Goal: Find specific page/section: Find specific page/section

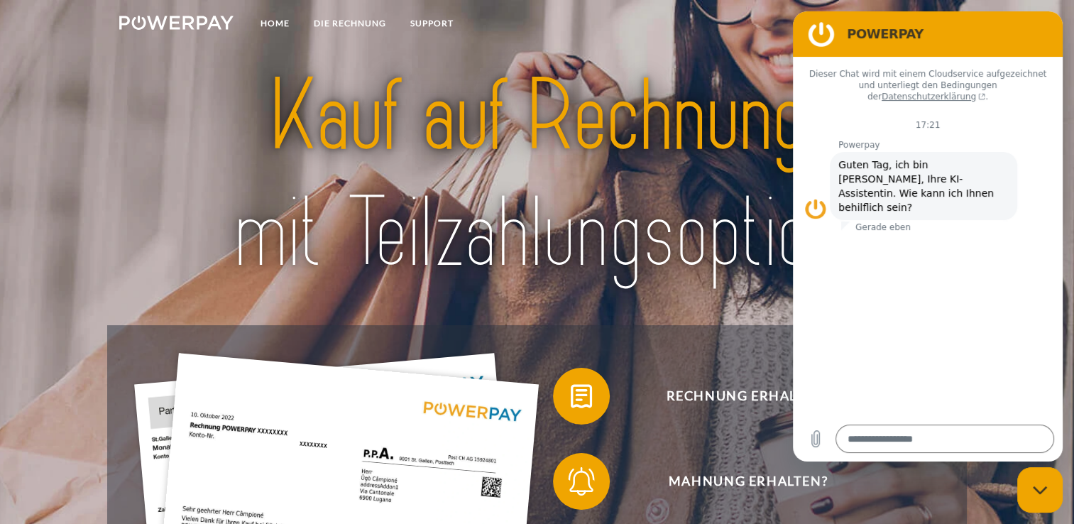
click at [689, 322] on div at bounding box center [536, 175] width 859 height 299
click at [813, 33] on figure at bounding box center [821, 34] width 28 height 28
drag, startPoint x: 826, startPoint y: 40, endPoint x: 1572, endPoint y: 53, distance: 746.2
click at [826, 40] on figure at bounding box center [821, 34] width 28 height 28
click at [759, 41] on nav "Home DIE RECHNUNG SUPPORT agb" at bounding box center [537, 25] width 1074 height 50
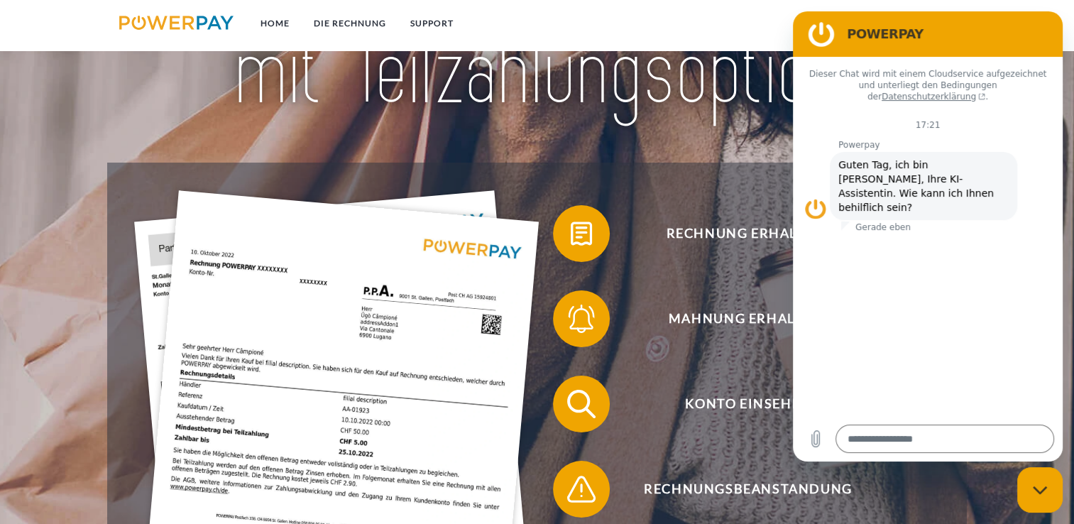
scroll to position [213, 0]
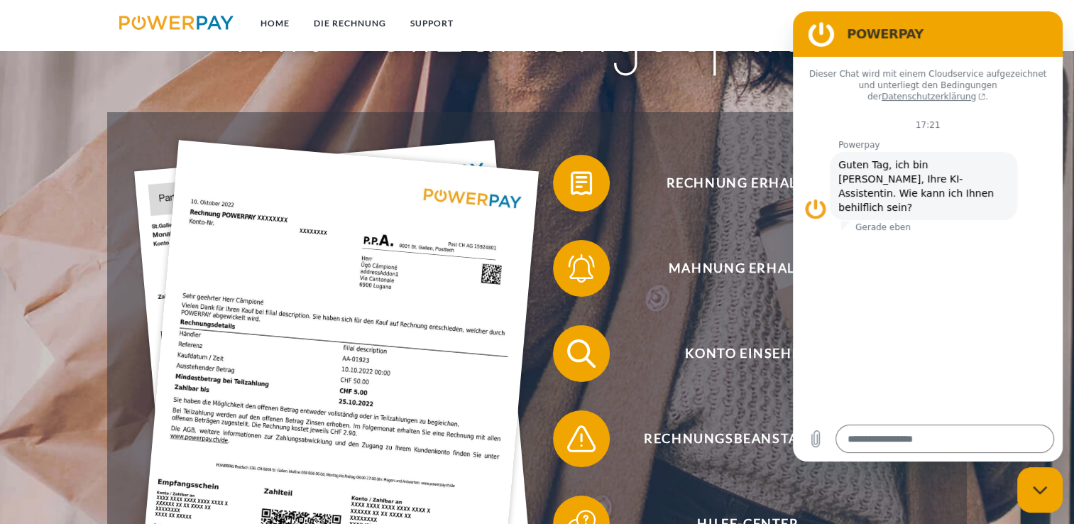
click at [1009, 30] on h2 "POWERPAY" at bounding box center [948, 34] width 202 height 17
click at [1009, 29] on h2 "POWERPAY" at bounding box center [948, 34] width 202 height 17
drag, startPoint x: 1009, startPoint y: 29, endPoint x: 736, endPoint y: 146, distance: 297.3
click html "POWERPAY Dieser Chat wird mit einem Cloudservice aufgezeichnet und unterliegt d…"
click at [332, 24] on link "DIE RECHNUNG" at bounding box center [350, 24] width 97 height 26
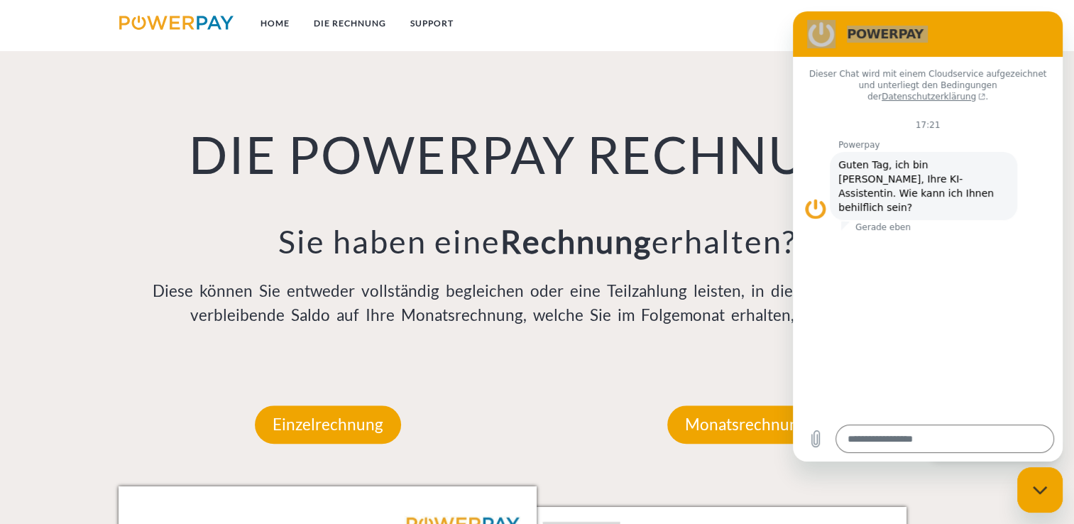
scroll to position [993, 0]
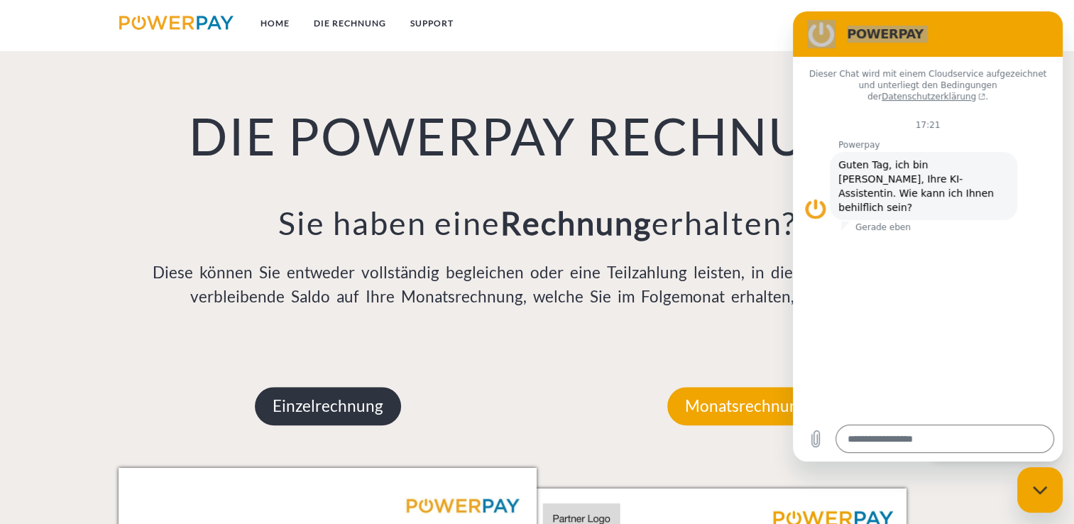
click at [318, 407] on p "Einzelrechnung" at bounding box center [328, 406] width 146 height 38
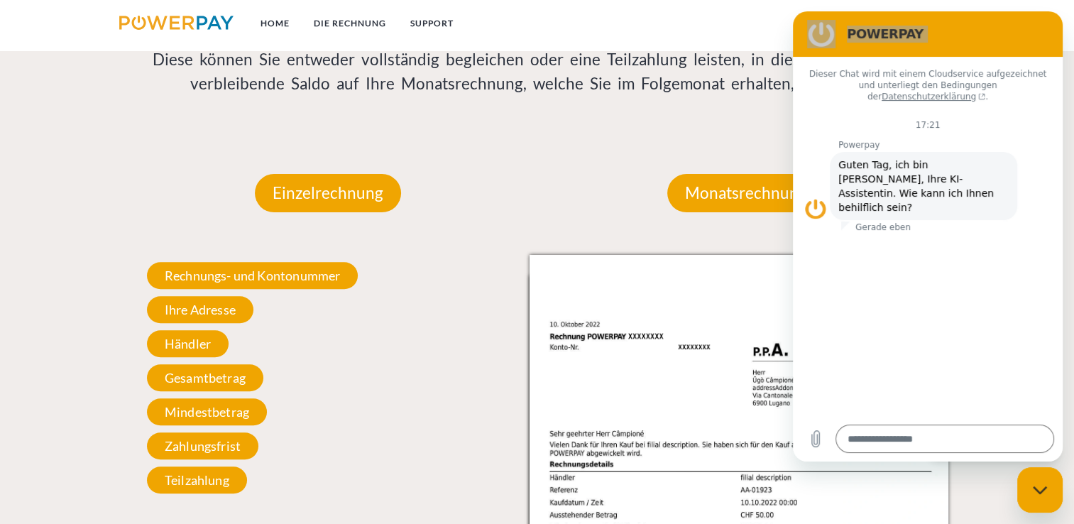
scroll to position [922, 0]
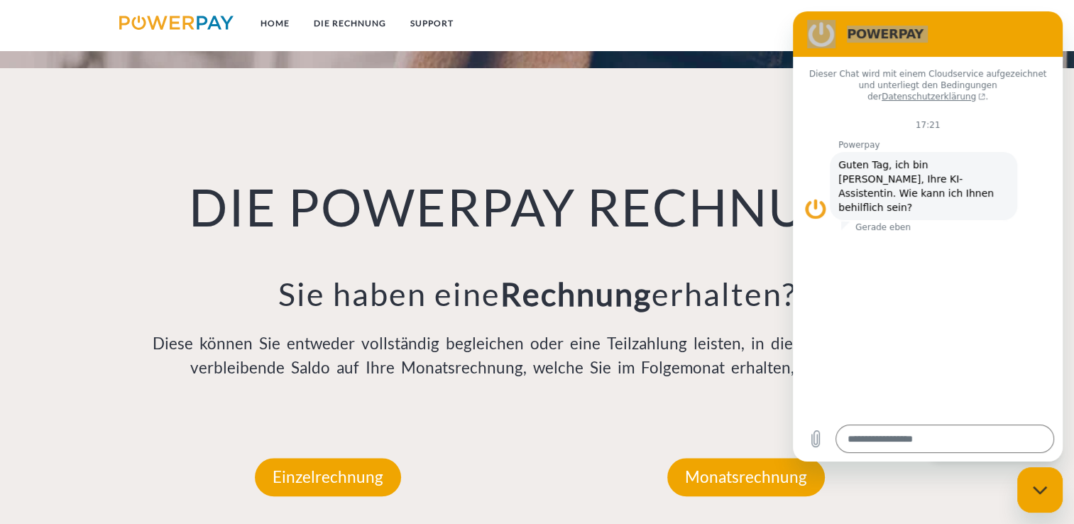
click at [1038, 487] on icon "Messaging-Fenster schließen" at bounding box center [1040, 490] width 15 height 9
type textarea "*"
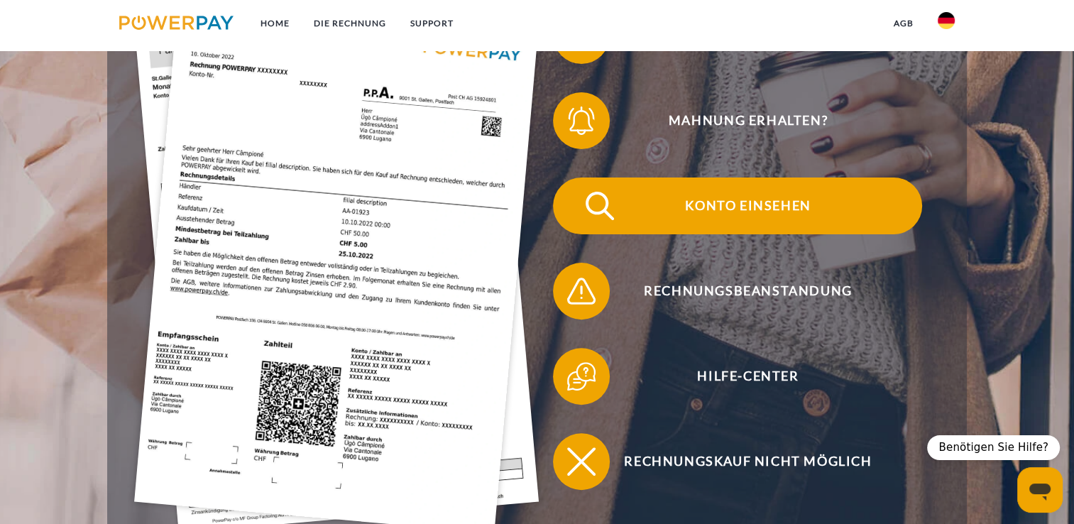
scroll to position [283, 0]
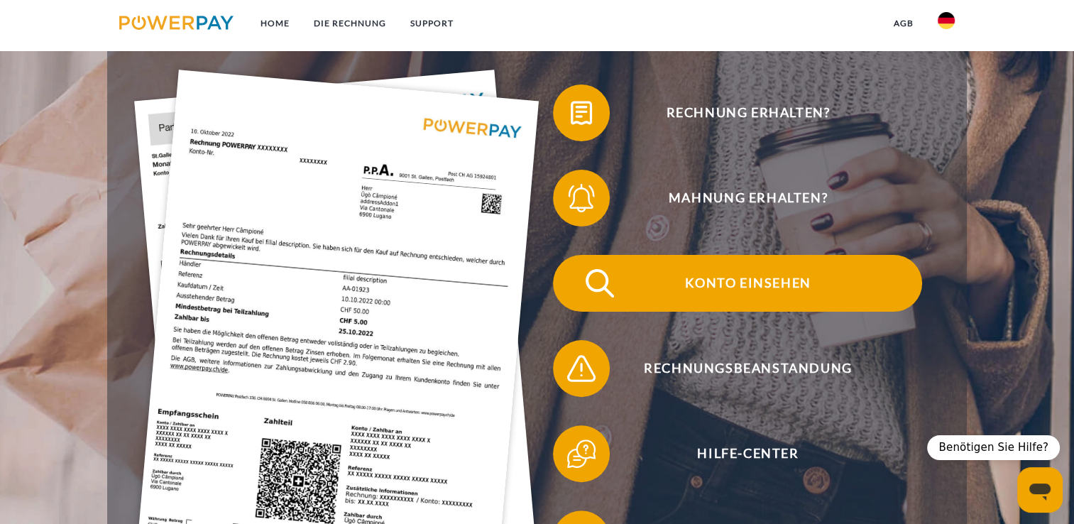
click at [753, 282] on span "Konto einsehen" at bounding box center [748, 283] width 348 height 57
